Goal: Task Accomplishment & Management: Complete application form

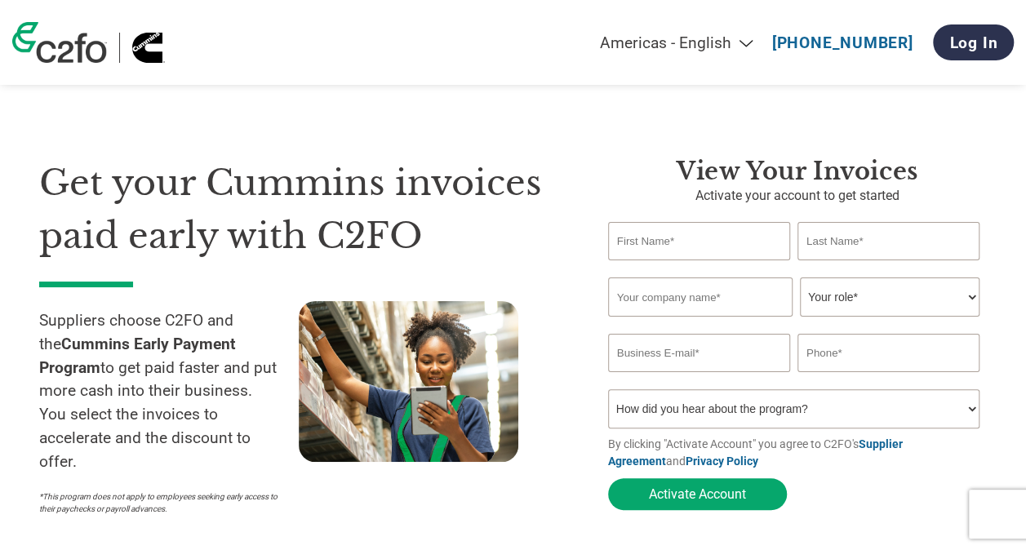
drag, startPoint x: 0, startPoint y: 0, endPoint x: 654, endPoint y: 252, distance: 700.6
click at [654, 252] on input "text" at bounding box center [699, 241] width 182 height 38
type input "[PERSON_NAME]"
type input "Kruchina"
type input "Smartcat Platform Inc"
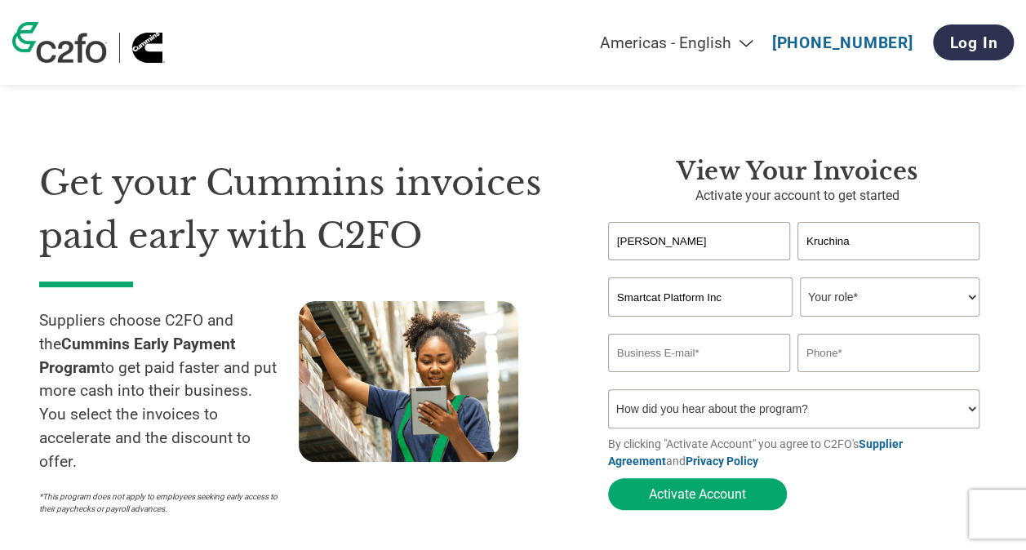
type input "[EMAIL_ADDRESS]"
type input "8573474446"
drag, startPoint x: 727, startPoint y: 361, endPoint x: 581, endPoint y: 360, distance: 146.1
click at [581, 360] on div "Get your Cummins invoices paid early with C2FO Suppliers choose C2FO and the Cu…" at bounding box center [512, 307] width 947 height 432
type input "[EMAIL_ADDRESS]"
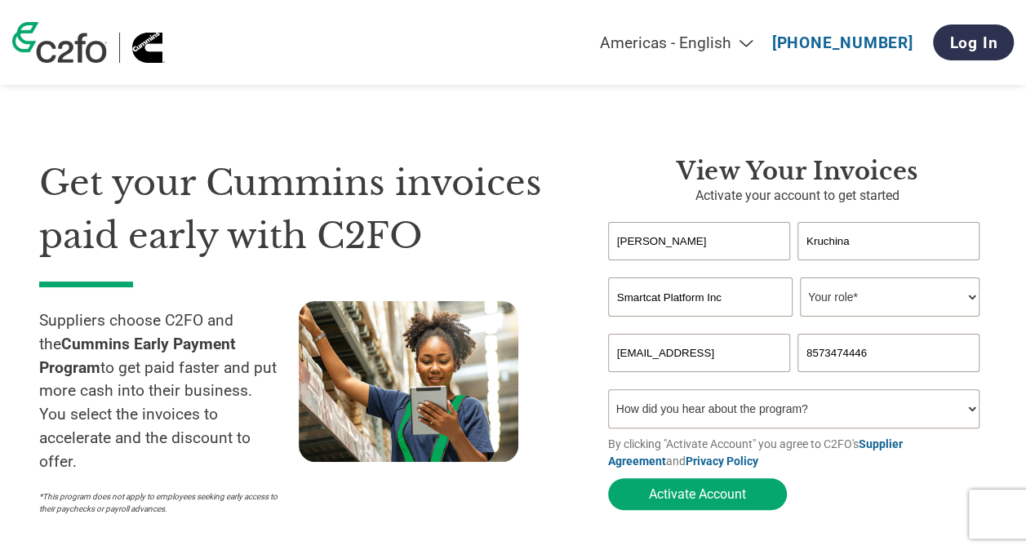
click at [755, 423] on select "How did you hear about the program? Received a letter Email Social Media Online…" at bounding box center [793, 408] width 371 height 39
select select "Email"
click at [608, 393] on select "How did you hear about the program? Received a letter Email Social Media Online…" at bounding box center [793, 408] width 371 height 39
click at [866, 318] on div "Invalid company name or company name is too long" at bounding box center [797, 325] width 379 height 17
click at [867, 301] on select "Your role* CFO Controller Credit Manager Finance Director Treasurer CEO Preside…" at bounding box center [890, 296] width 180 height 39
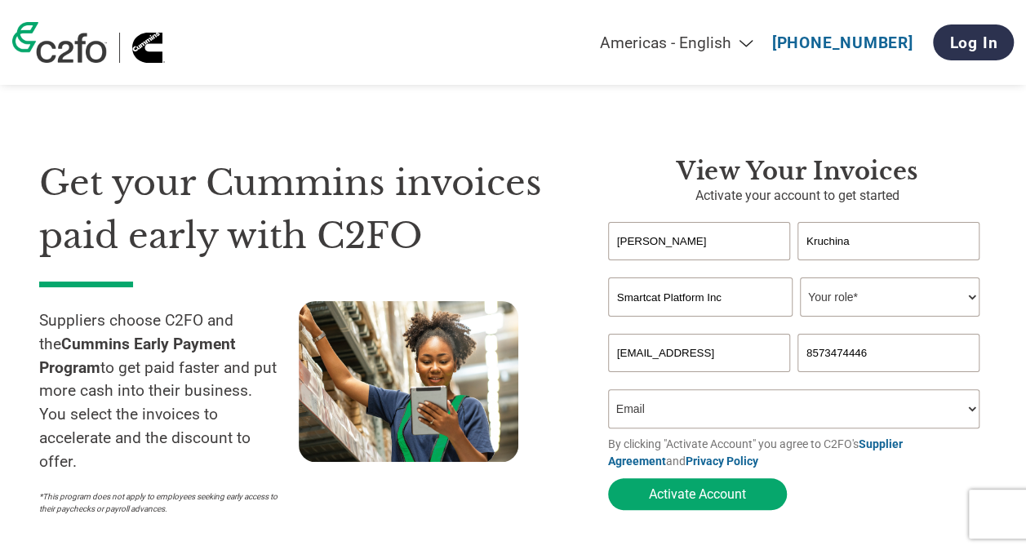
select select "ACCOUNTS_RECEIVABLE"
click at [800, 279] on select "Your role* CFO Controller Credit Manager Finance Director Treasurer CEO Preside…" at bounding box center [890, 296] width 180 height 39
click at [715, 499] on button "Activate Account" at bounding box center [697, 494] width 179 height 32
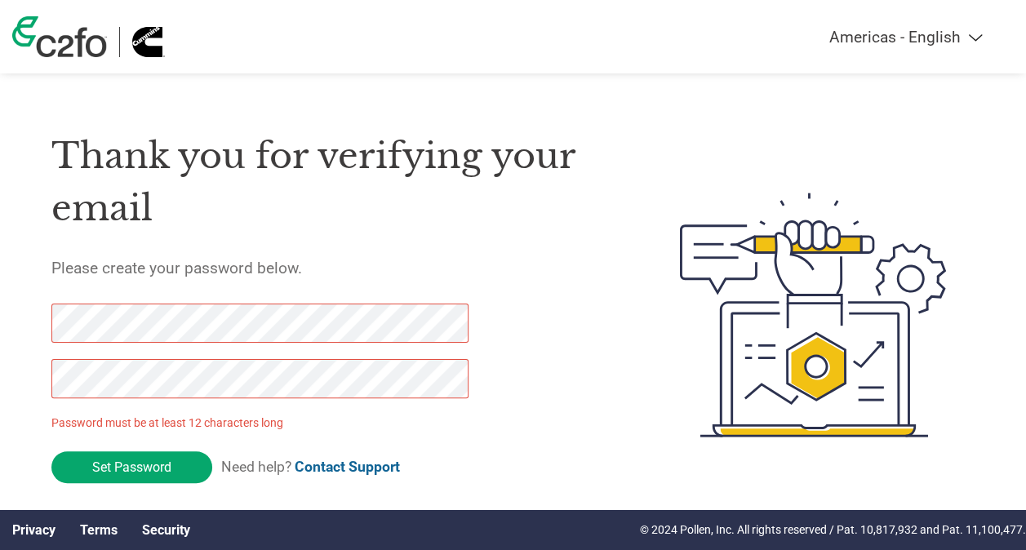
drag, startPoint x: 131, startPoint y: 481, endPoint x: 0, endPoint y: 328, distance: 201.4
click at [0, 328] on div "Thank you for verifying your email Please create your password below. Password …" at bounding box center [513, 315] width 1026 height 418
click at [34, 381] on div "Thank you for verifying your email Please create your password below. Password …" at bounding box center [513, 315] width 1026 height 418
click at [127, 485] on form "Password must be at least 12 characters long Set Password Need help? Contact Su…" at bounding box center [272, 398] width 443 height 188
click at [134, 475] on input "Set Password" at bounding box center [131, 467] width 161 height 32
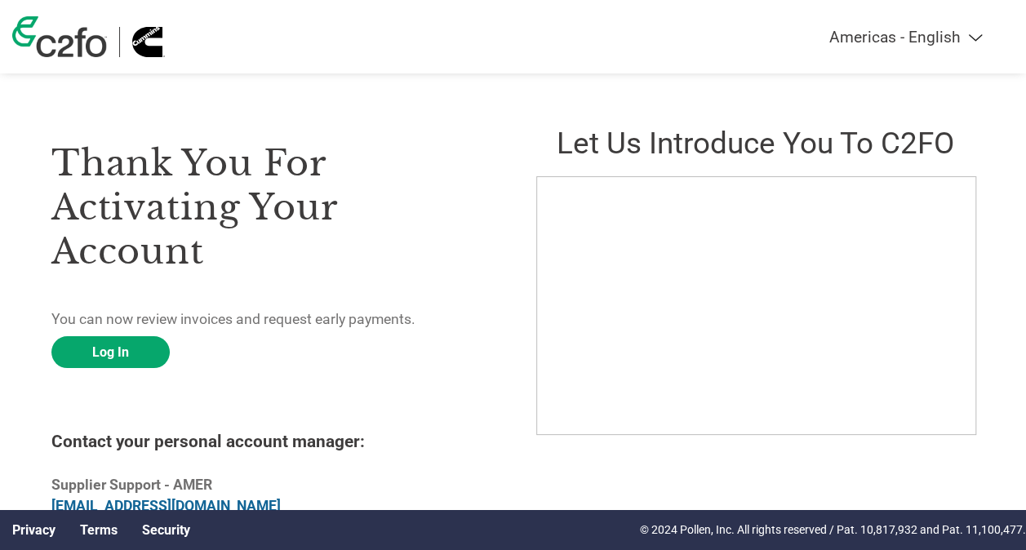
scroll to position [43, 0]
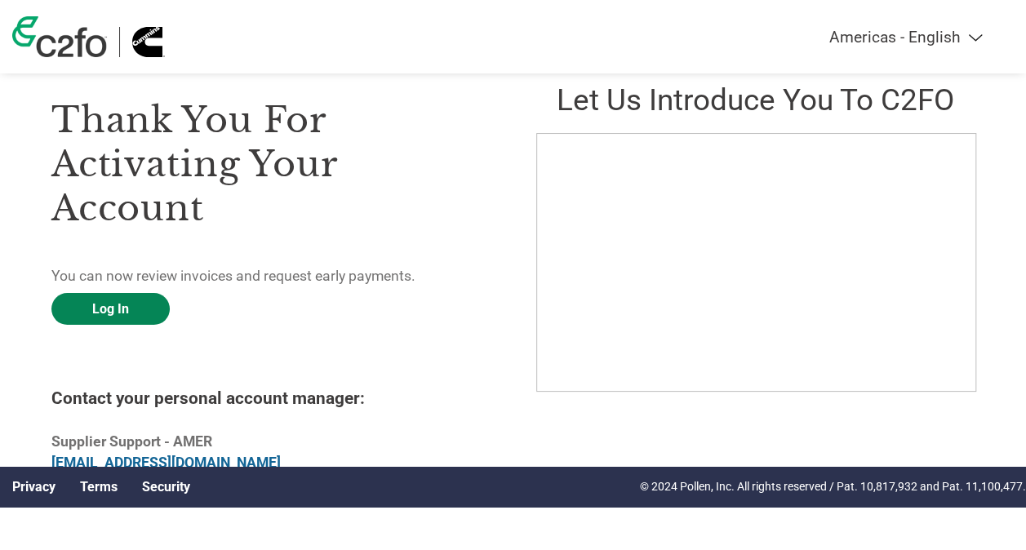
click at [119, 315] on link "Log In" at bounding box center [110, 309] width 118 height 32
